Goal: Transaction & Acquisition: Subscribe to service/newsletter

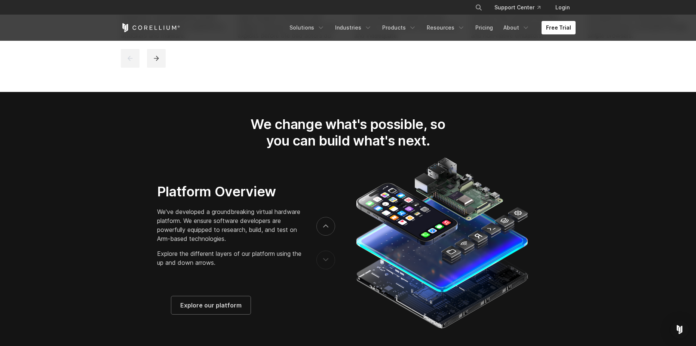
scroll to position [1046, 0]
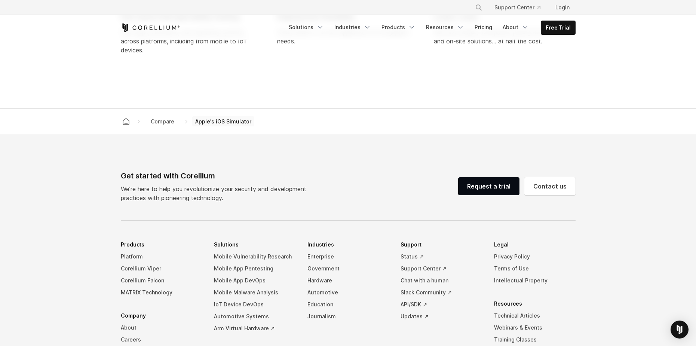
scroll to position [823, 0]
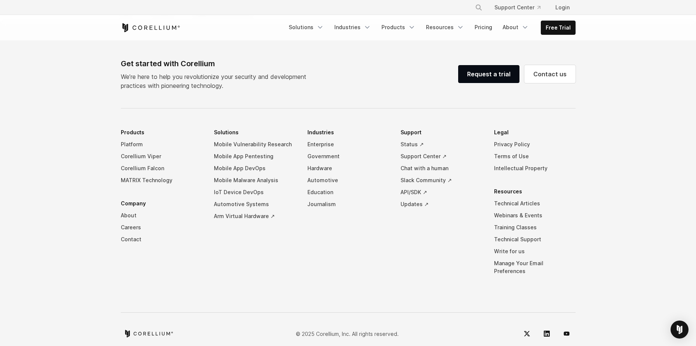
click at [561, 21] on li "Free Trial" at bounding box center [558, 28] width 35 height 14
click at [560, 23] on link "Free Trial" at bounding box center [558, 27] width 34 height 13
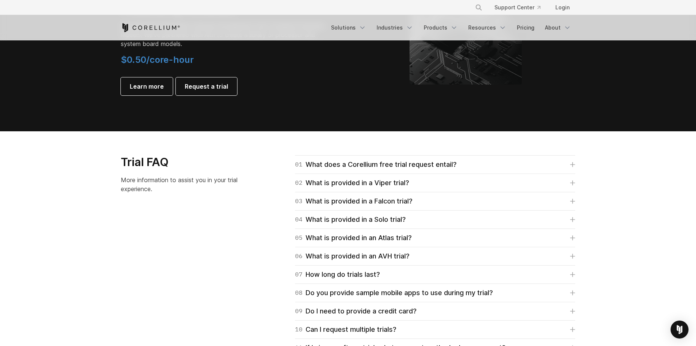
scroll to position [973, 0]
